Goal: Information Seeking & Learning: Learn about a topic

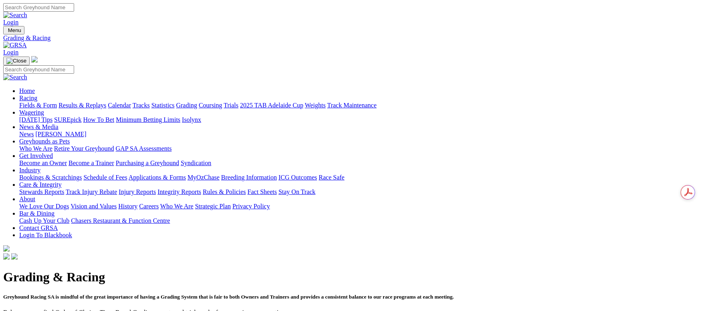
click at [106, 102] on link "Results & Replays" at bounding box center [82, 105] width 48 height 7
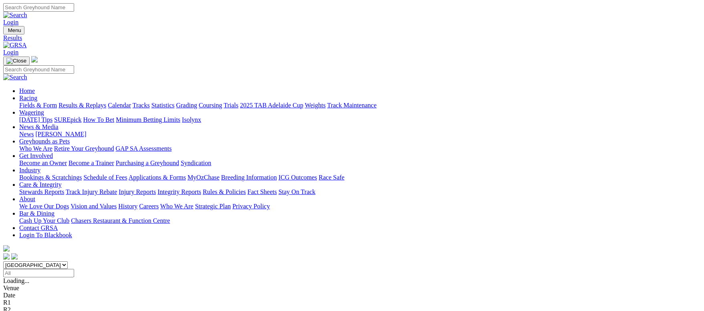
click at [131, 102] on link "Calendar" at bounding box center [119, 105] width 23 height 7
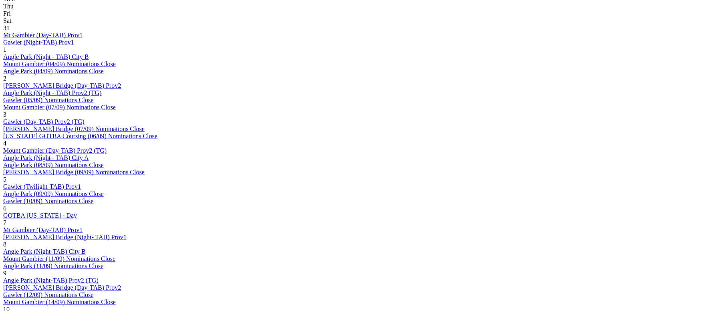
scroll to position [481, 0]
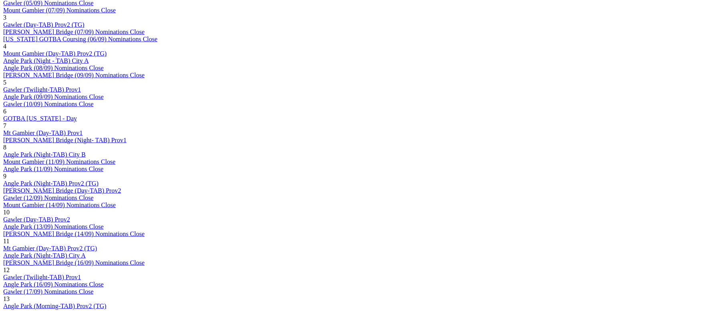
scroll to position [481, 0]
